Goal: Task Accomplishment & Management: Manage account settings

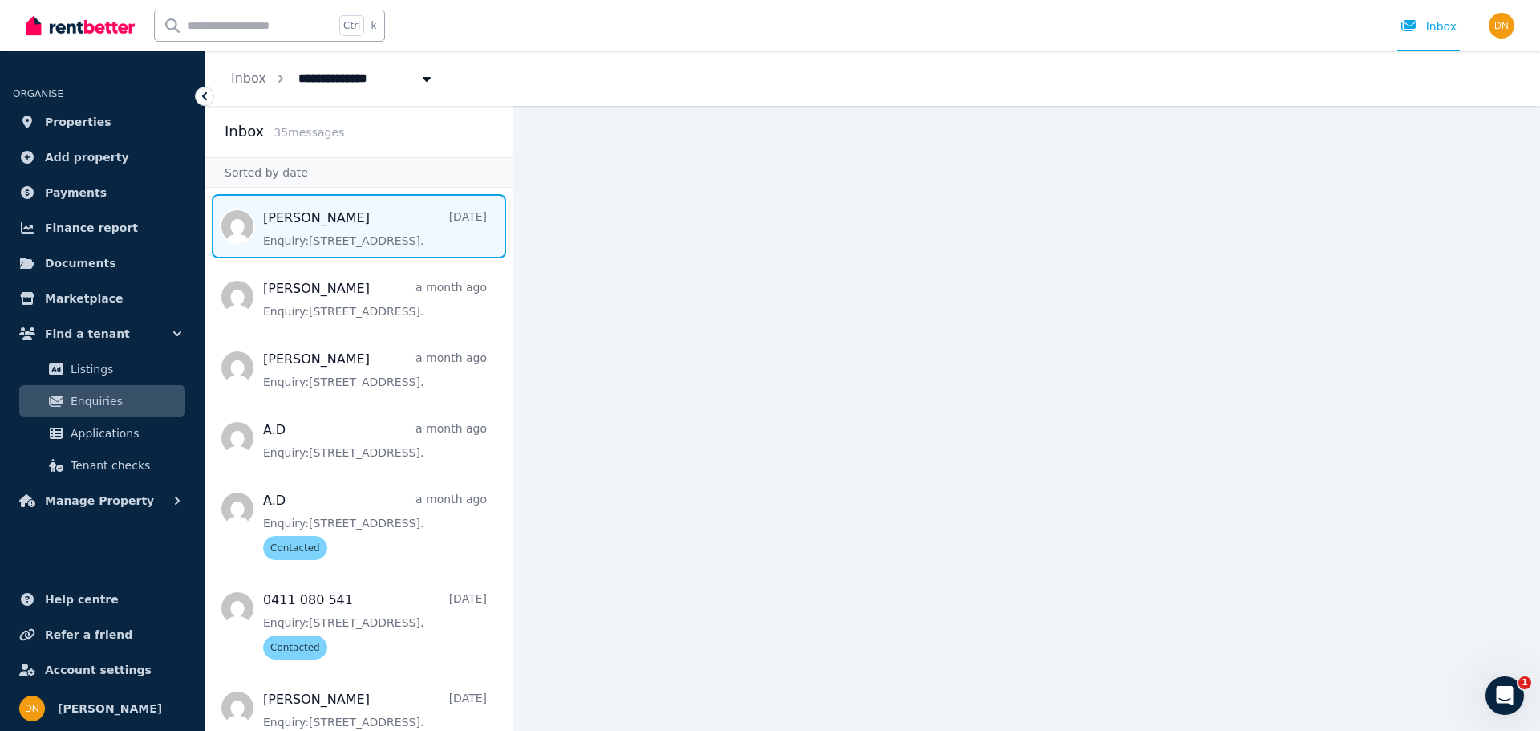
click at [404, 240] on span "Message list" at bounding box center [358, 226] width 307 height 64
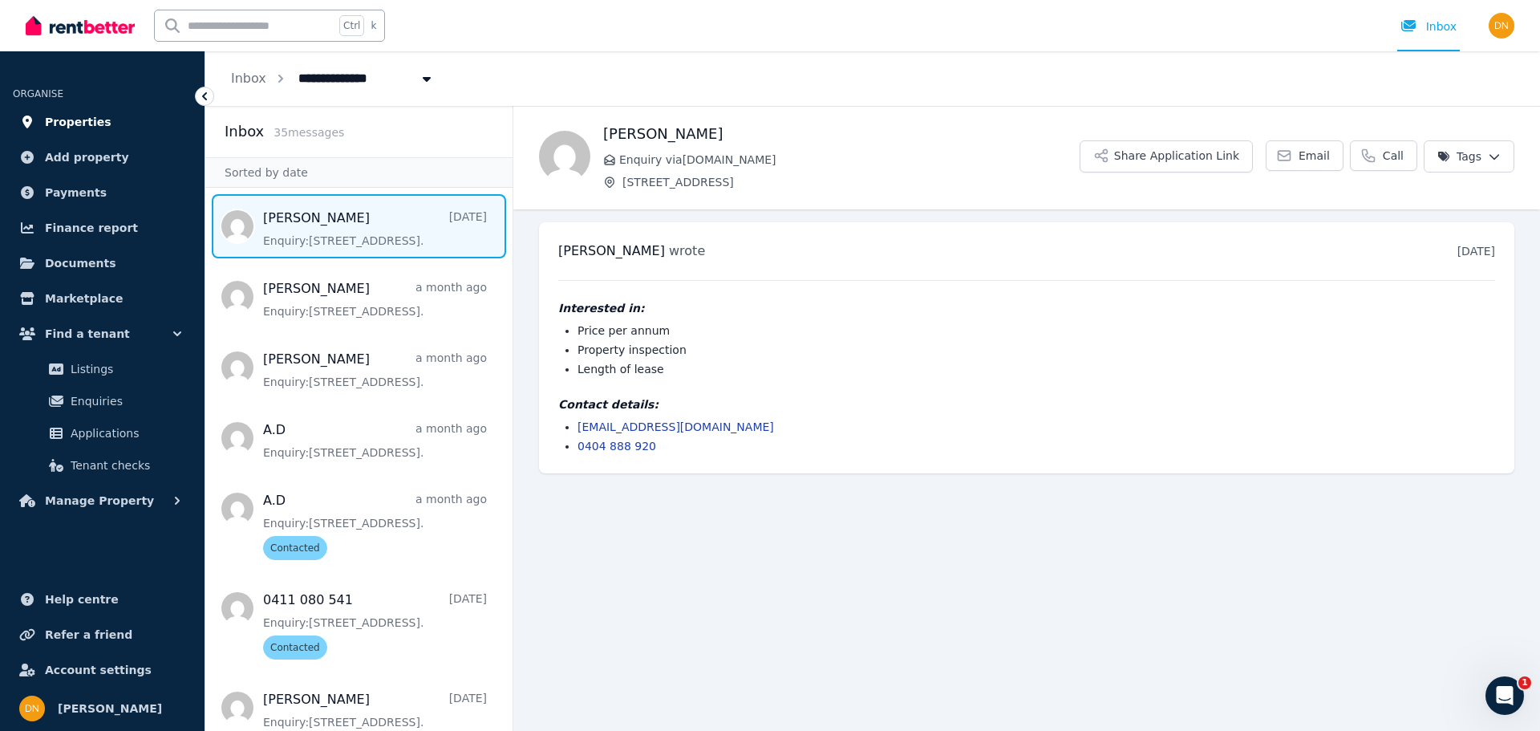
click at [118, 130] on link "Properties" at bounding box center [102, 122] width 179 height 32
drag, startPoint x: 434, startPoint y: 235, endPoint x: 411, endPoint y: 235, distance: 22.5
click at [411, 235] on span "Message list" at bounding box center [358, 226] width 307 height 64
click at [1472, 160] on html "**********" at bounding box center [770, 365] width 1540 height 731
drag, startPoint x: 978, startPoint y: 119, endPoint x: 948, endPoint y: 132, distance: 32.0
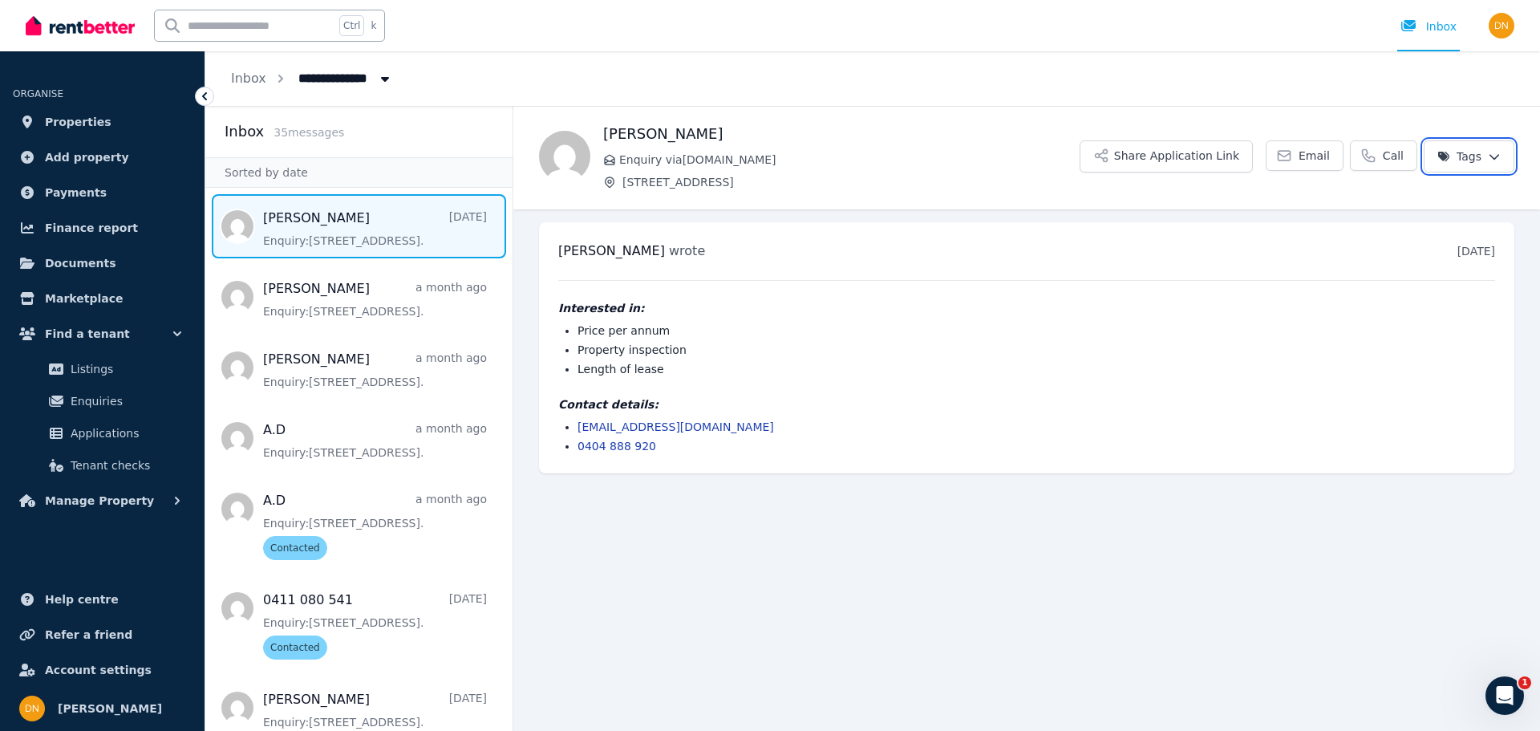
click at [977, 119] on html "**********" at bounding box center [770, 365] width 1540 height 731
click at [1464, 156] on html "**********" at bounding box center [770, 365] width 1540 height 731
click at [999, 144] on html "**********" at bounding box center [770, 365] width 1540 height 731
click at [94, 123] on span "Properties" at bounding box center [78, 121] width 67 height 19
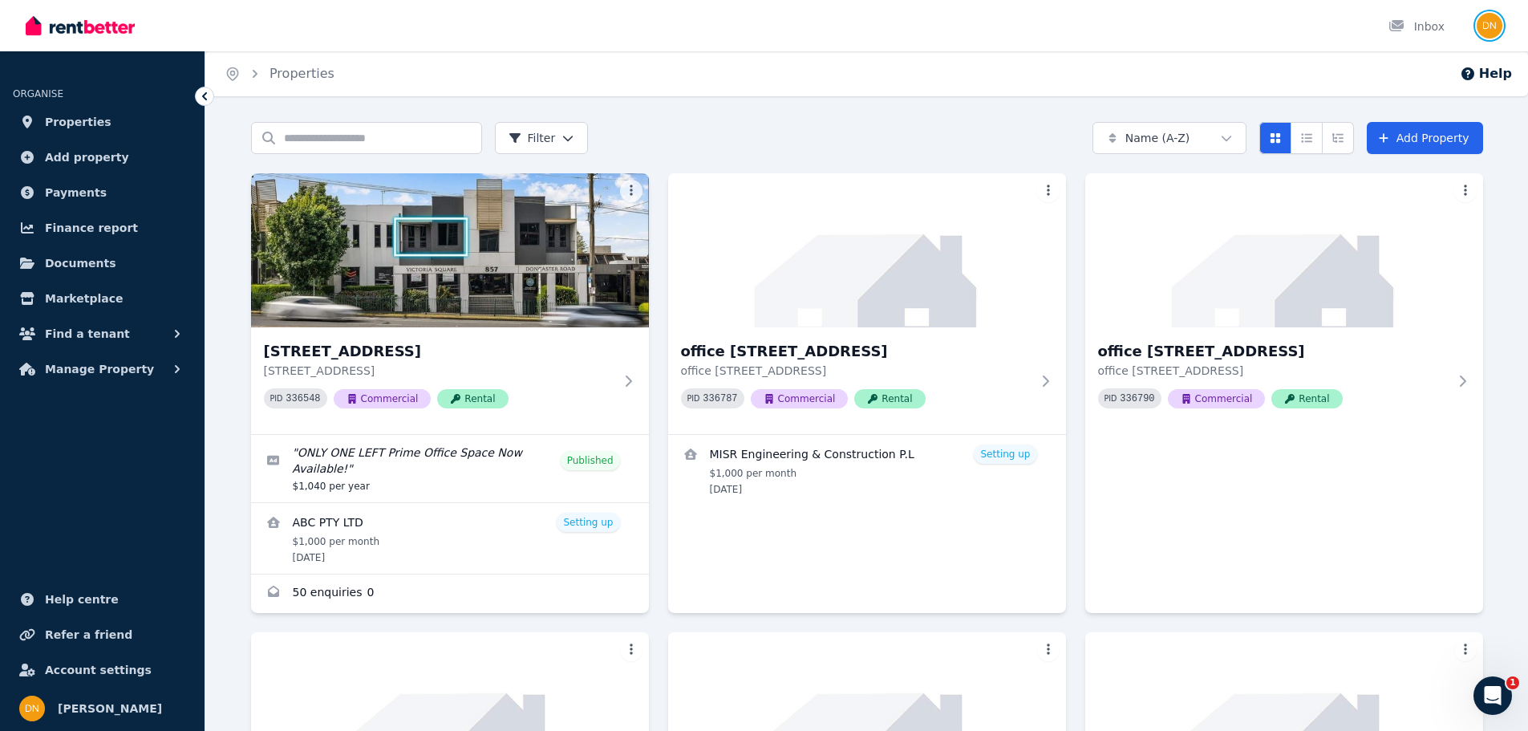
click at [1487, 26] on img "button" at bounding box center [1489, 26] width 26 height 26
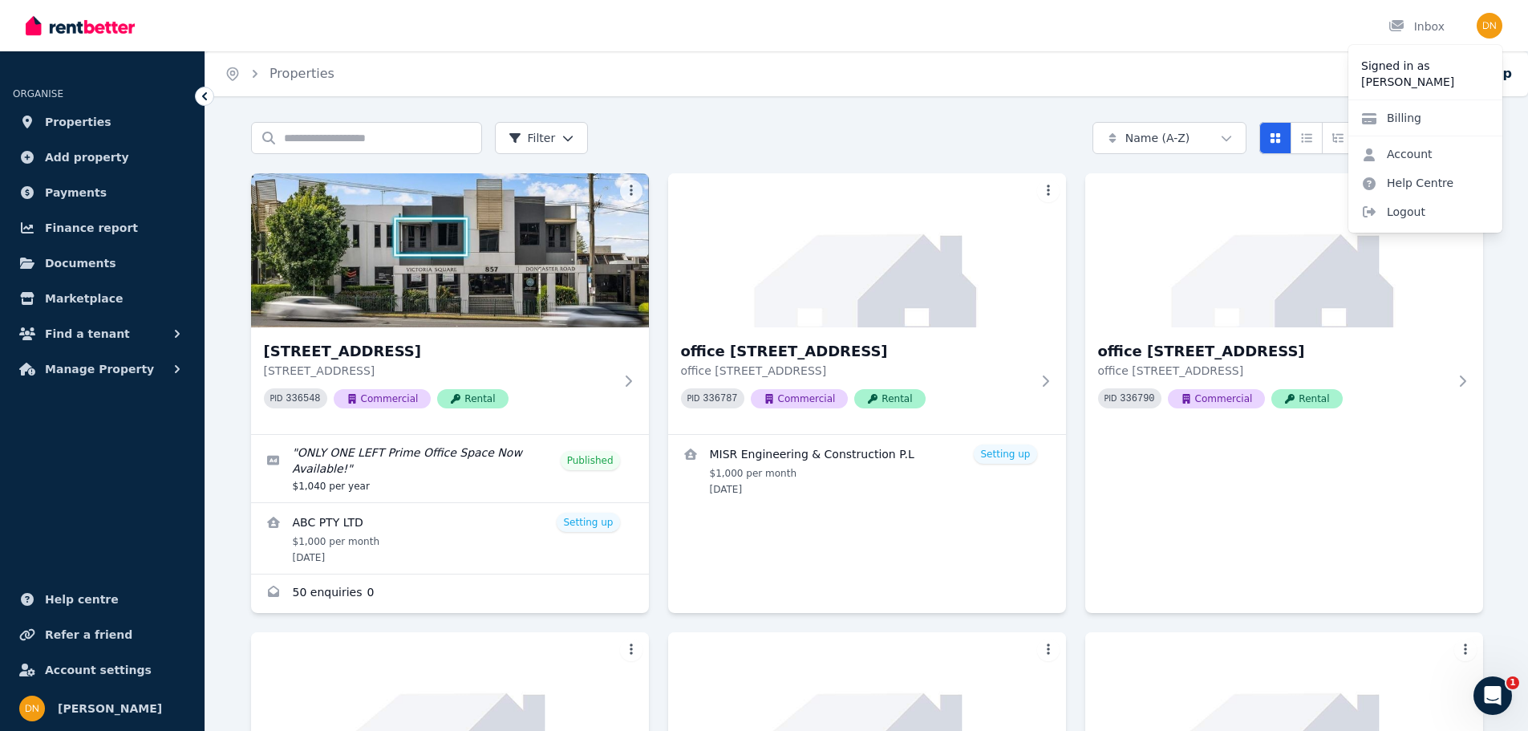
click at [1102, 61] on div "Home Properties Help" at bounding box center [866, 73] width 1322 height 45
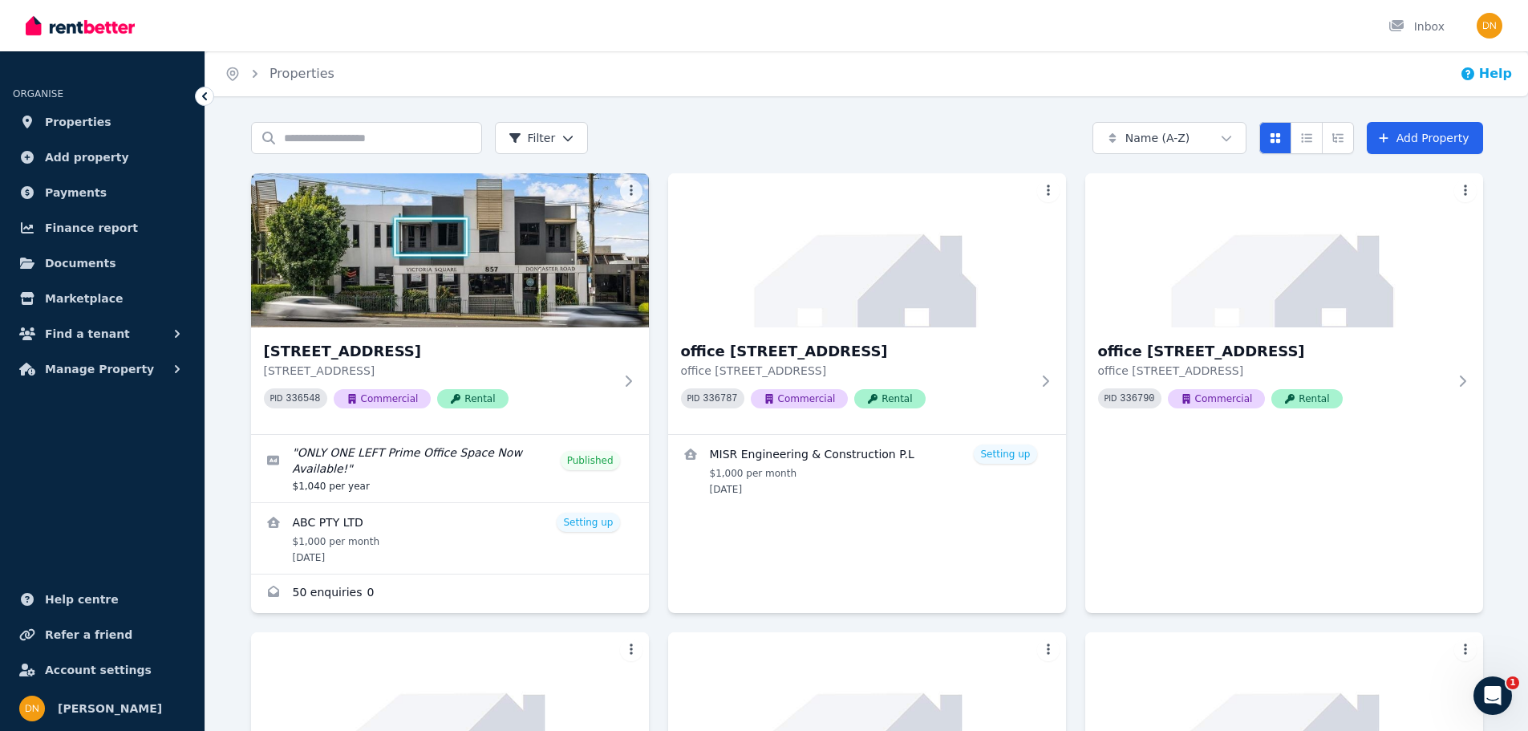
click at [1492, 77] on button "Help" at bounding box center [1486, 73] width 52 height 19
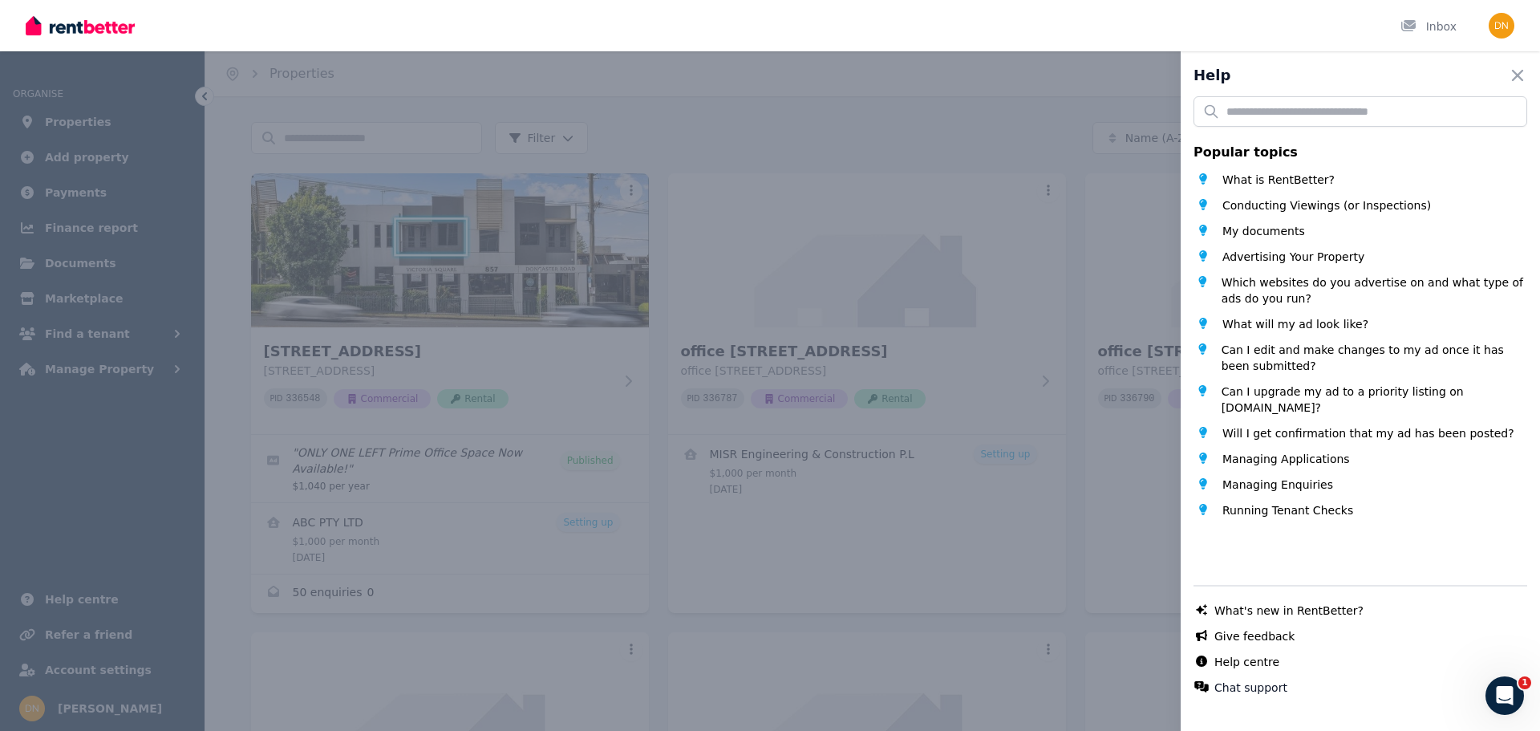
click at [1008, 119] on div "Help Close panel Popular topics What is RentBetter? Conducting Viewings (or Ins…" at bounding box center [770, 365] width 1540 height 731
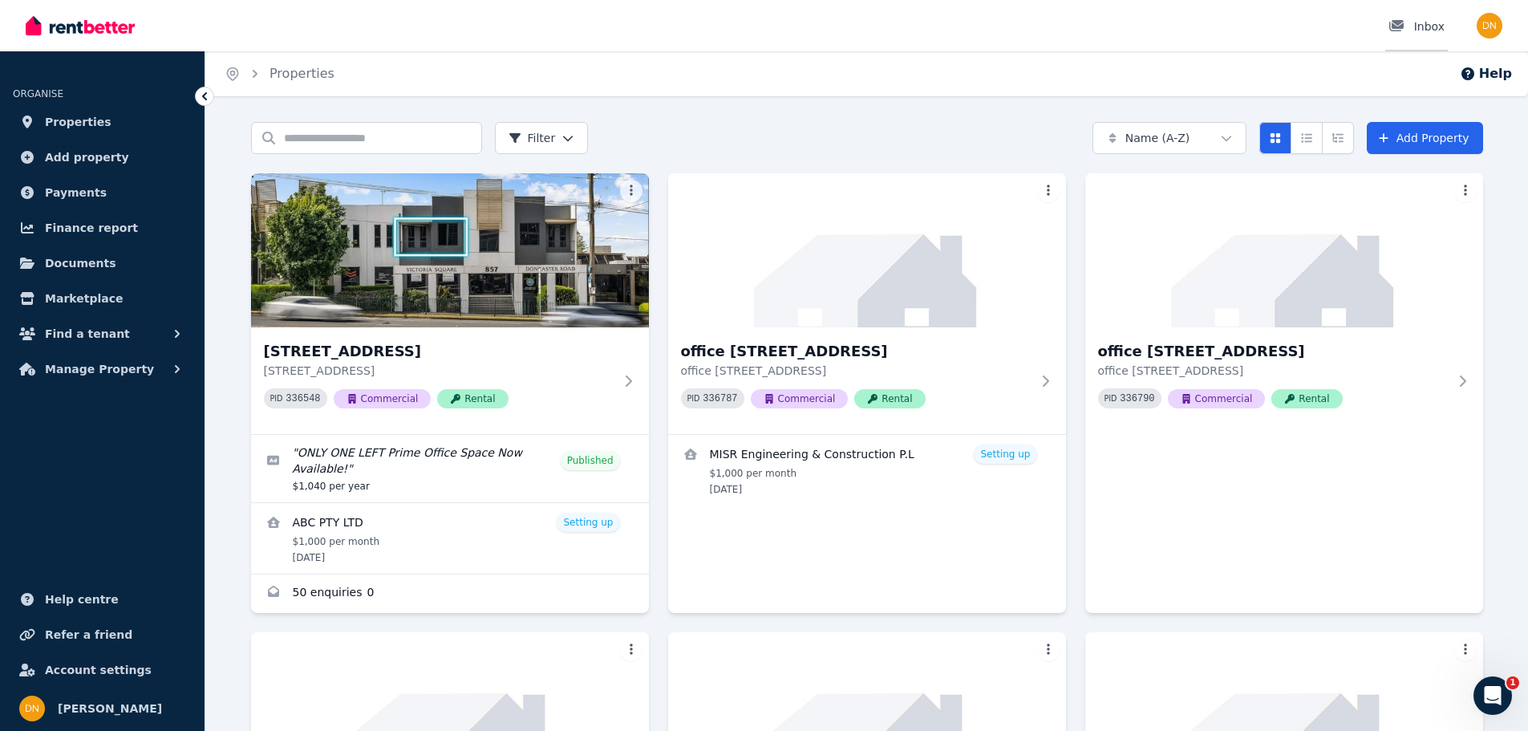
click at [1439, 23] on div "Inbox" at bounding box center [1416, 26] width 56 height 16
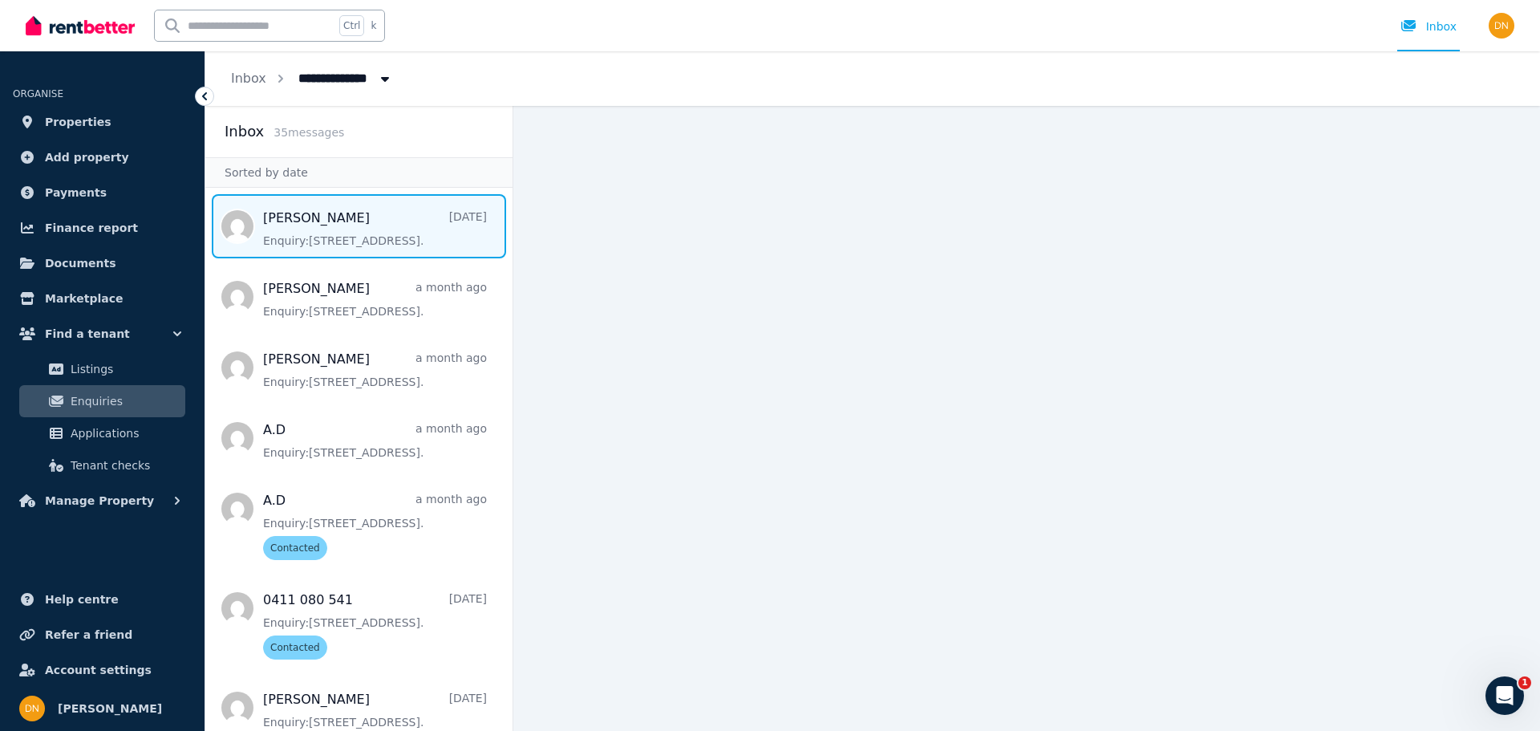
click at [325, 214] on span "Message list" at bounding box center [358, 226] width 307 height 64
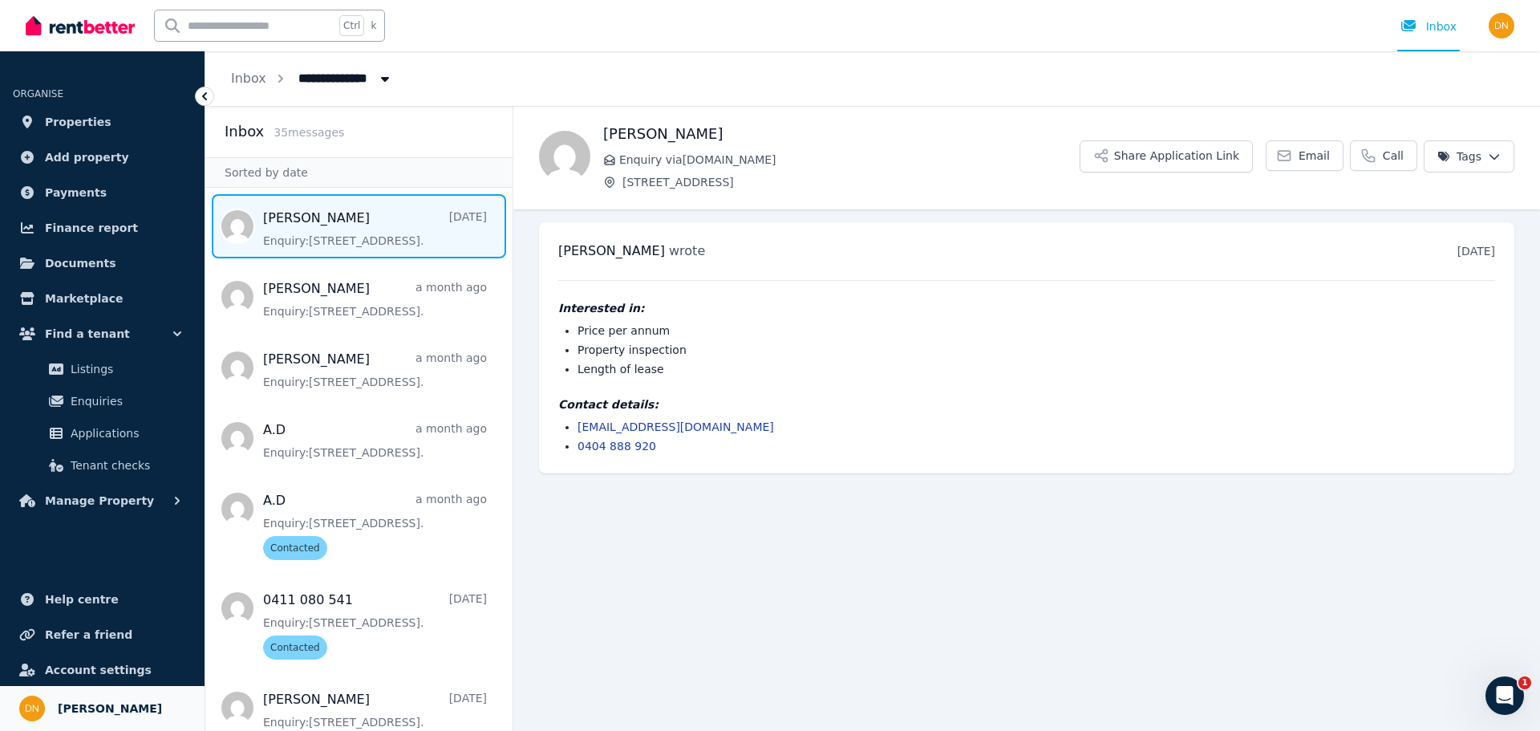
click at [87, 702] on span "[PERSON_NAME]" at bounding box center [110, 707] width 104 height 19
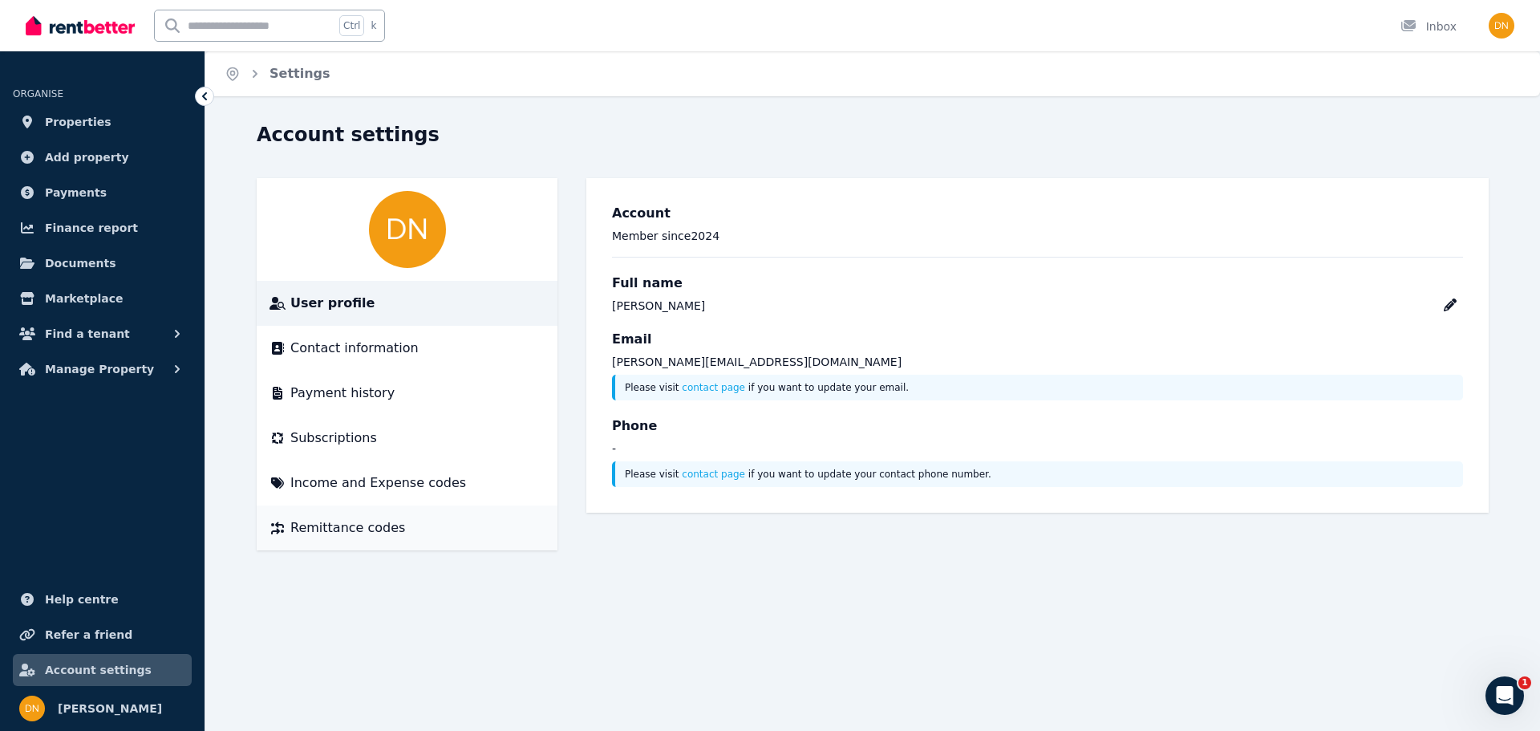
click at [370, 521] on span "Remittance codes" at bounding box center [347, 527] width 115 height 19
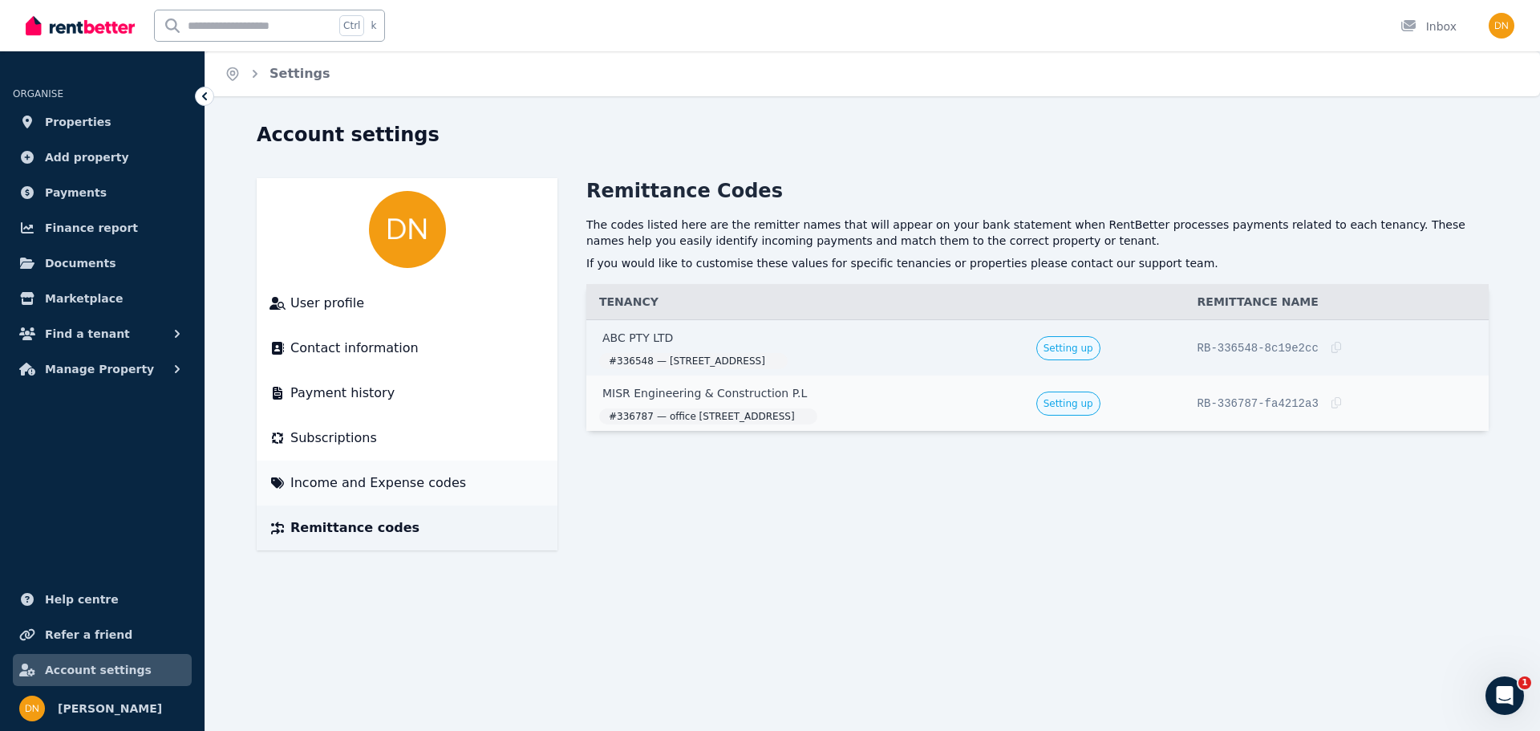
click at [354, 498] on li "Income and Expense codes" at bounding box center [407, 482] width 301 height 45
click at [333, 485] on span "Income and Expense codes" at bounding box center [378, 482] width 176 height 19
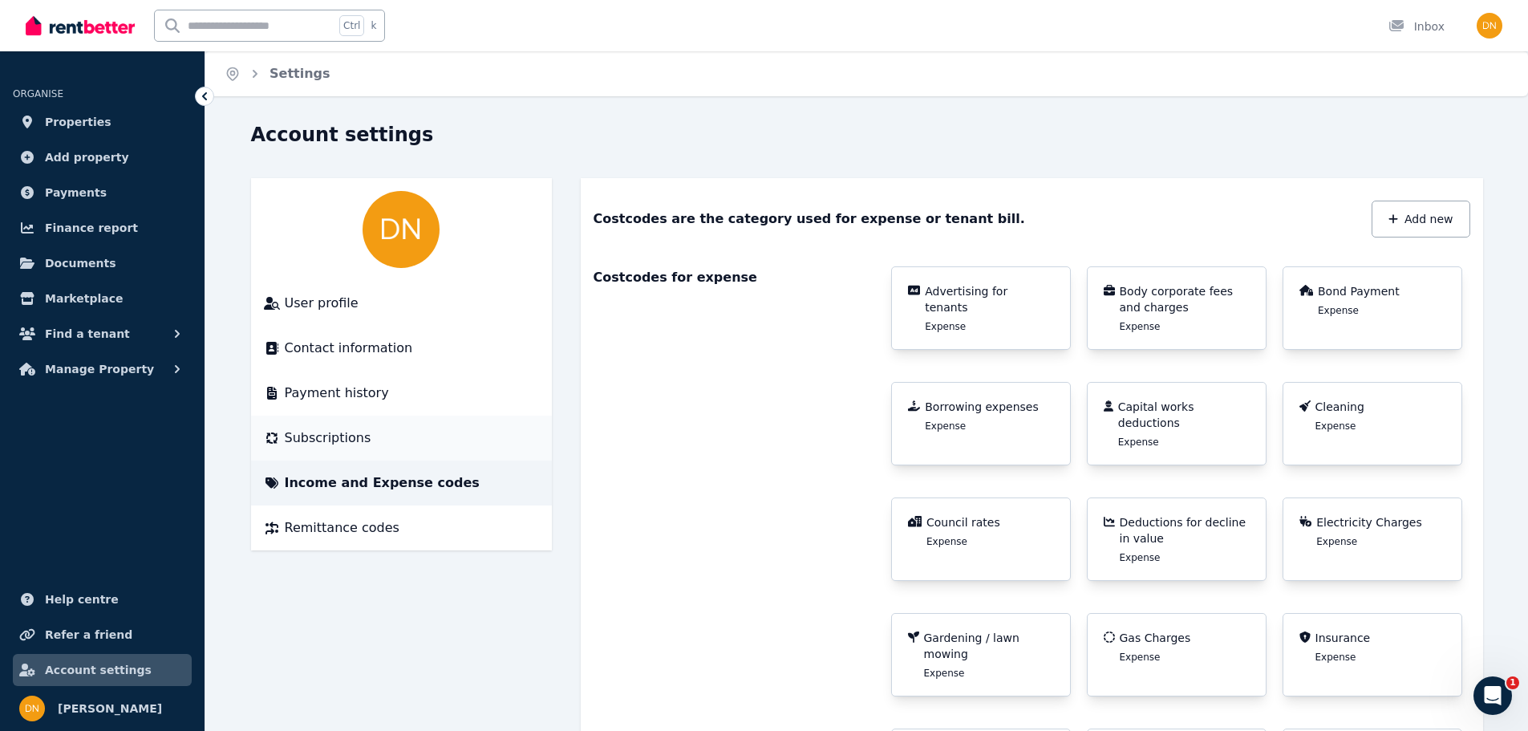
click at [352, 432] on span "Subscriptions" at bounding box center [328, 437] width 87 height 19
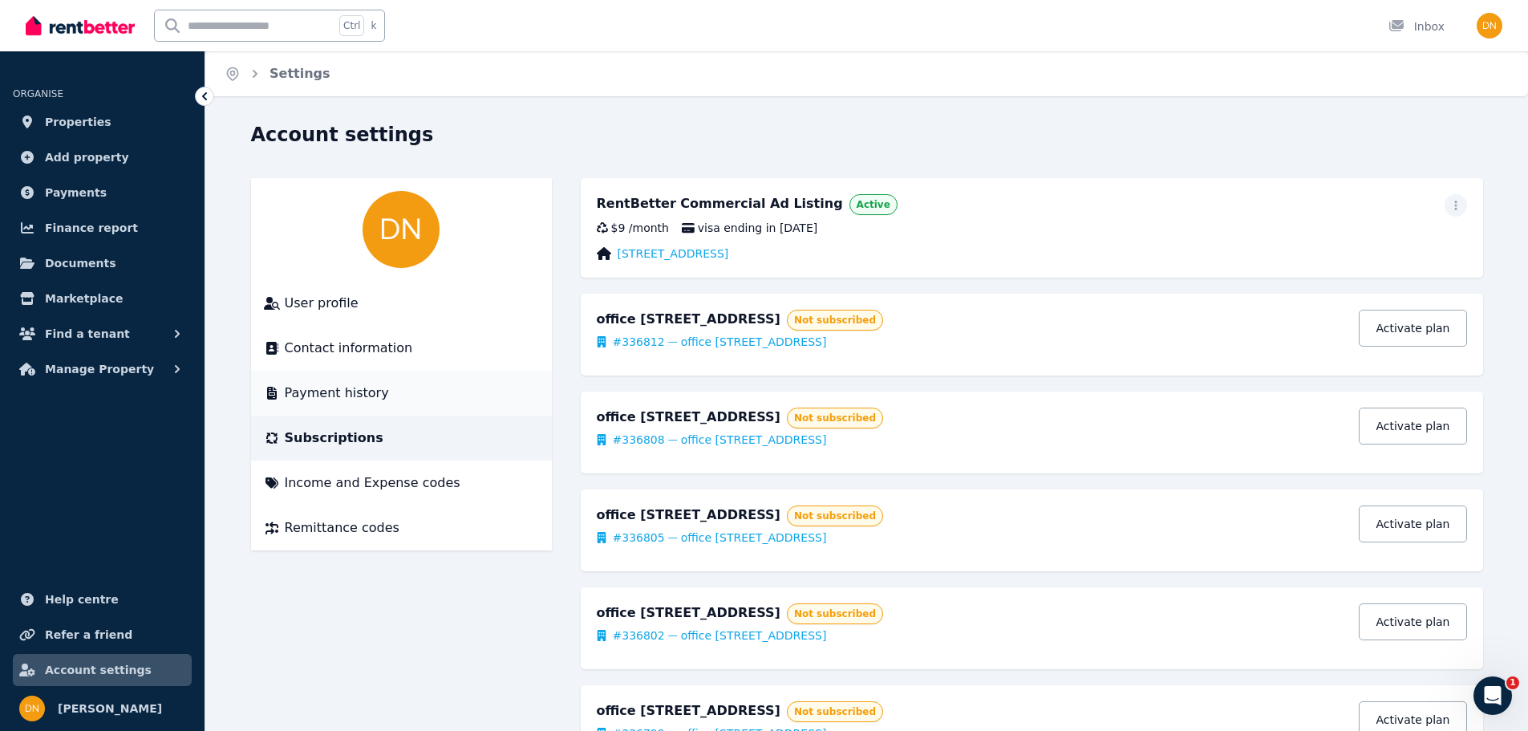
click at [370, 389] on span "Payment history" at bounding box center [337, 392] width 104 height 19
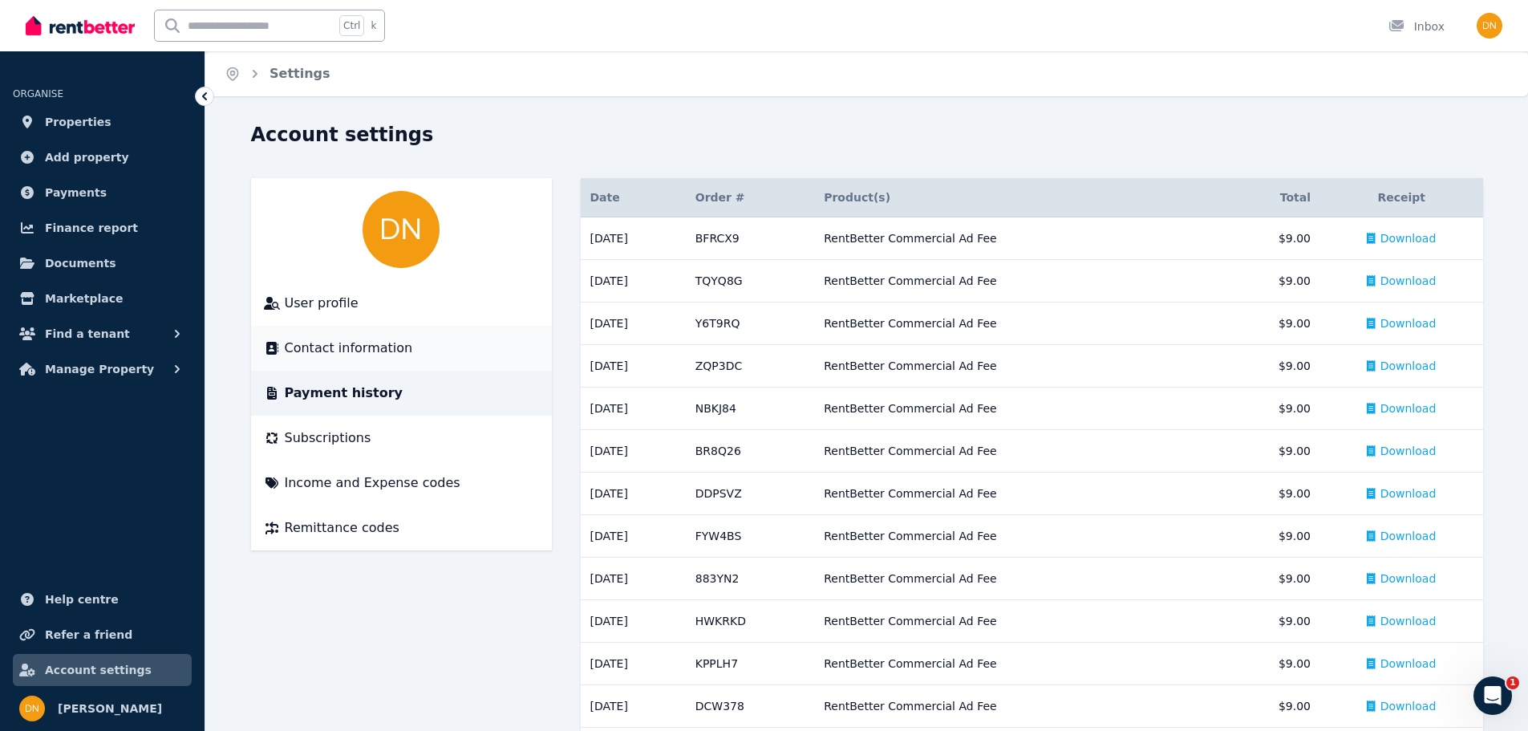
click at [367, 355] on span "Contact information" at bounding box center [349, 347] width 128 height 19
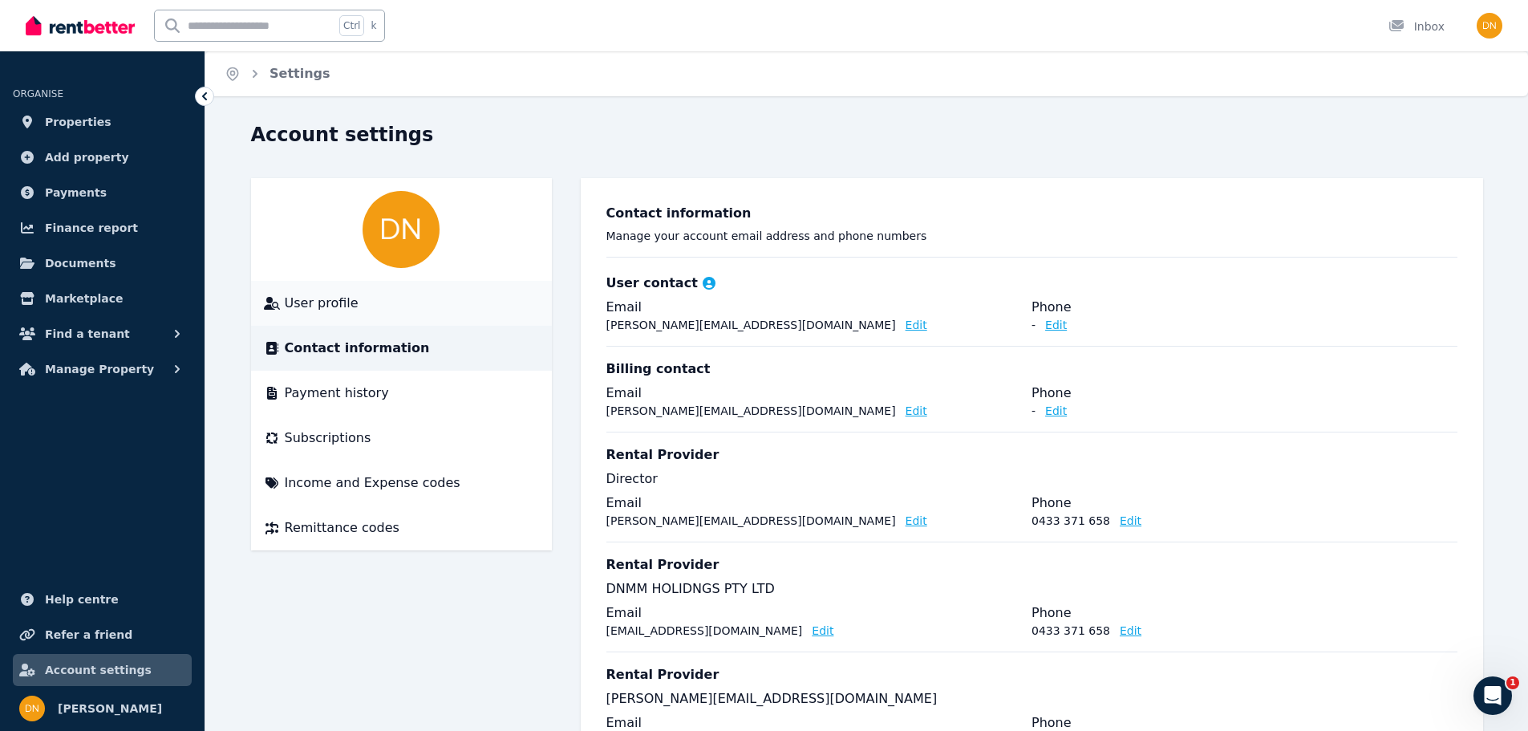
click at [346, 310] on span "User profile" at bounding box center [322, 303] width 74 height 19
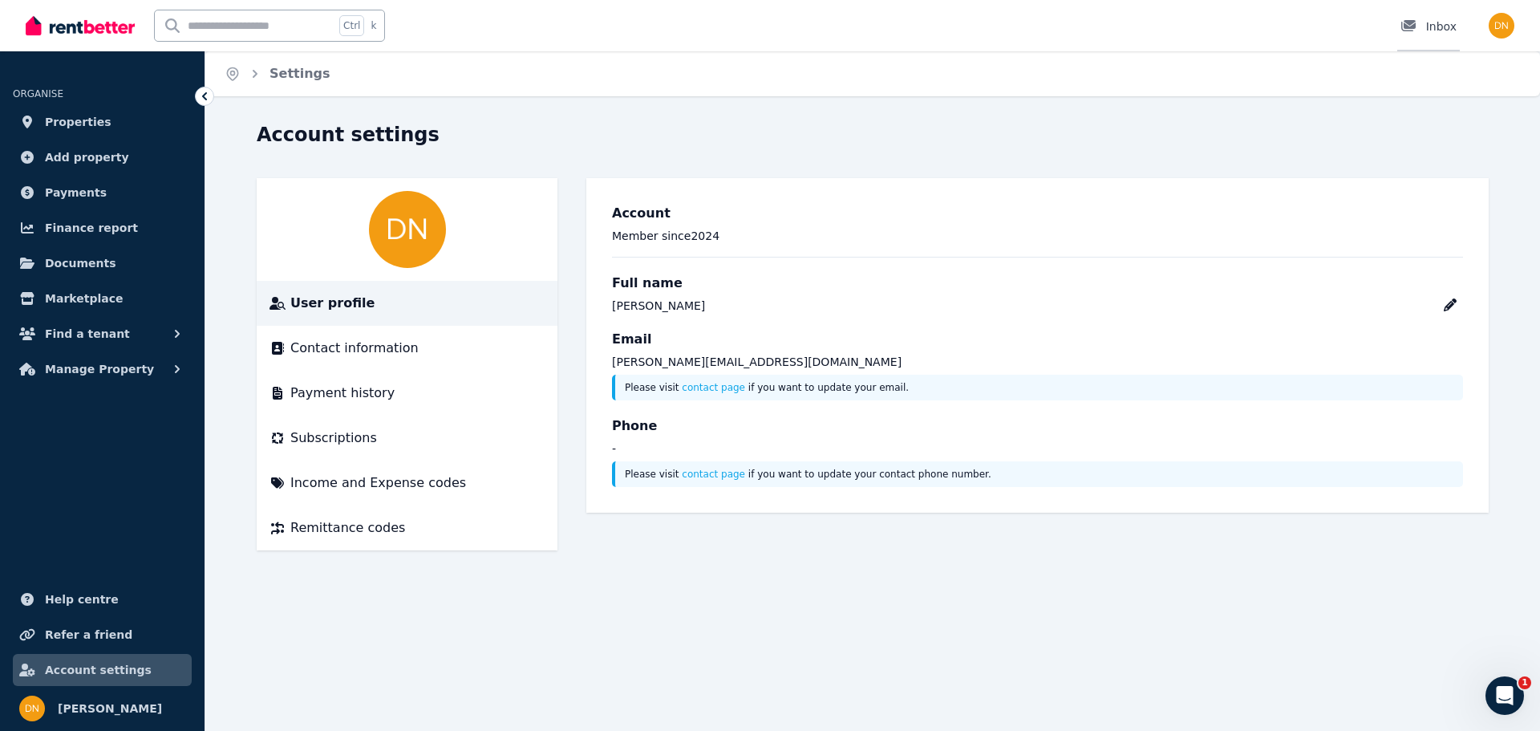
click at [1453, 29] on div "Inbox" at bounding box center [1428, 26] width 56 height 16
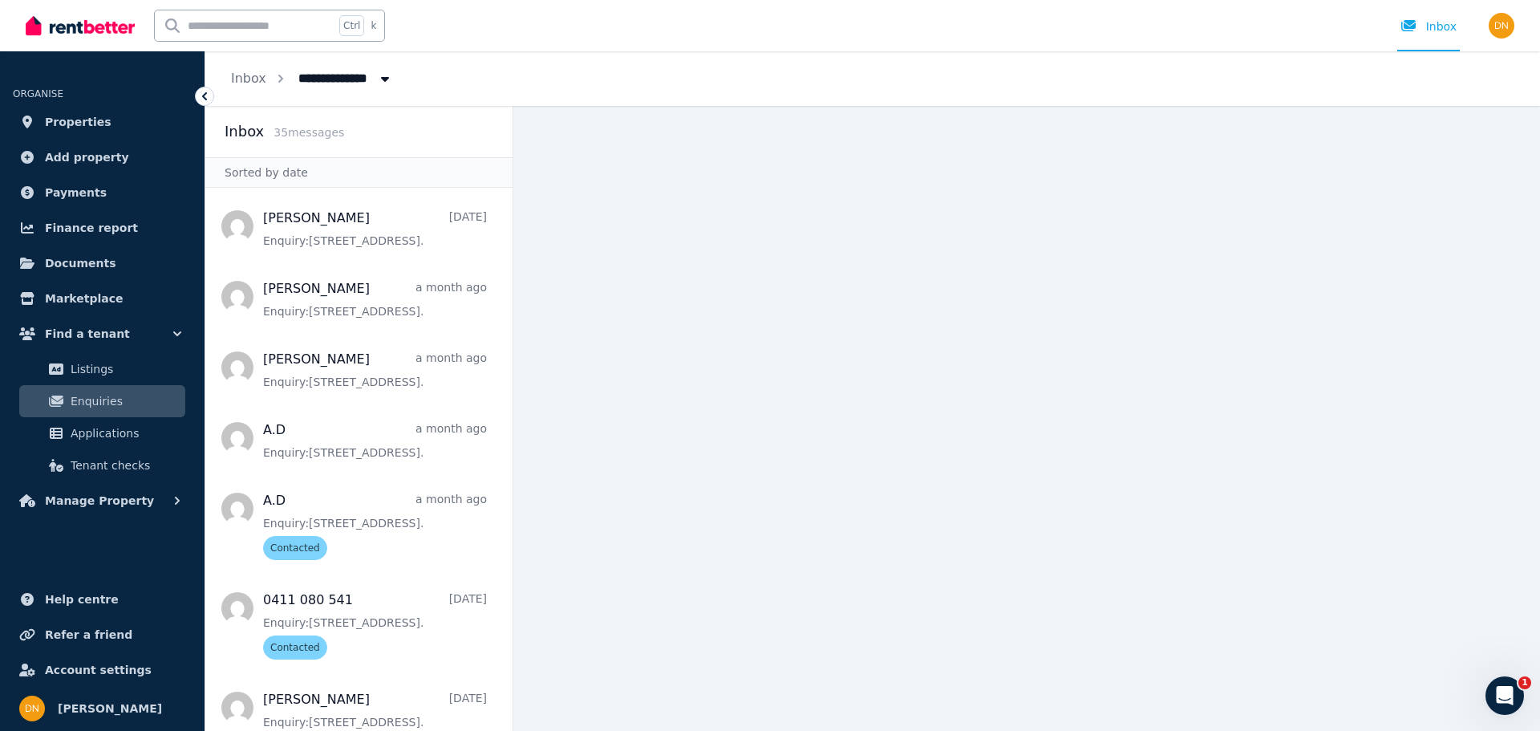
click at [917, 674] on main at bounding box center [1026, 418] width 1026 height 625
